Goal: Navigation & Orientation: Understand site structure

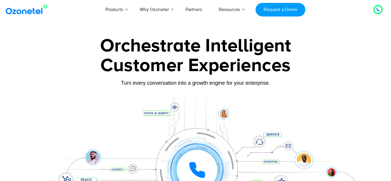
click at [378, 10] on icon at bounding box center [377, 9] width 3 height 3
click at [378, 8] on div at bounding box center [377, 9] width 3 height 7
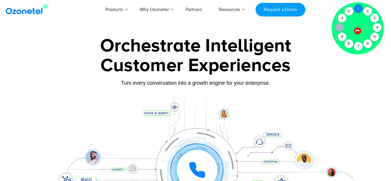
click at [359, 8] on div "1" at bounding box center [358, 8] width 9 height 9
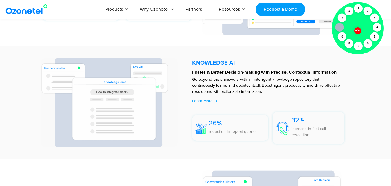
scroll to position [1216, 0]
